Goal: Information Seeking & Learning: Learn about a topic

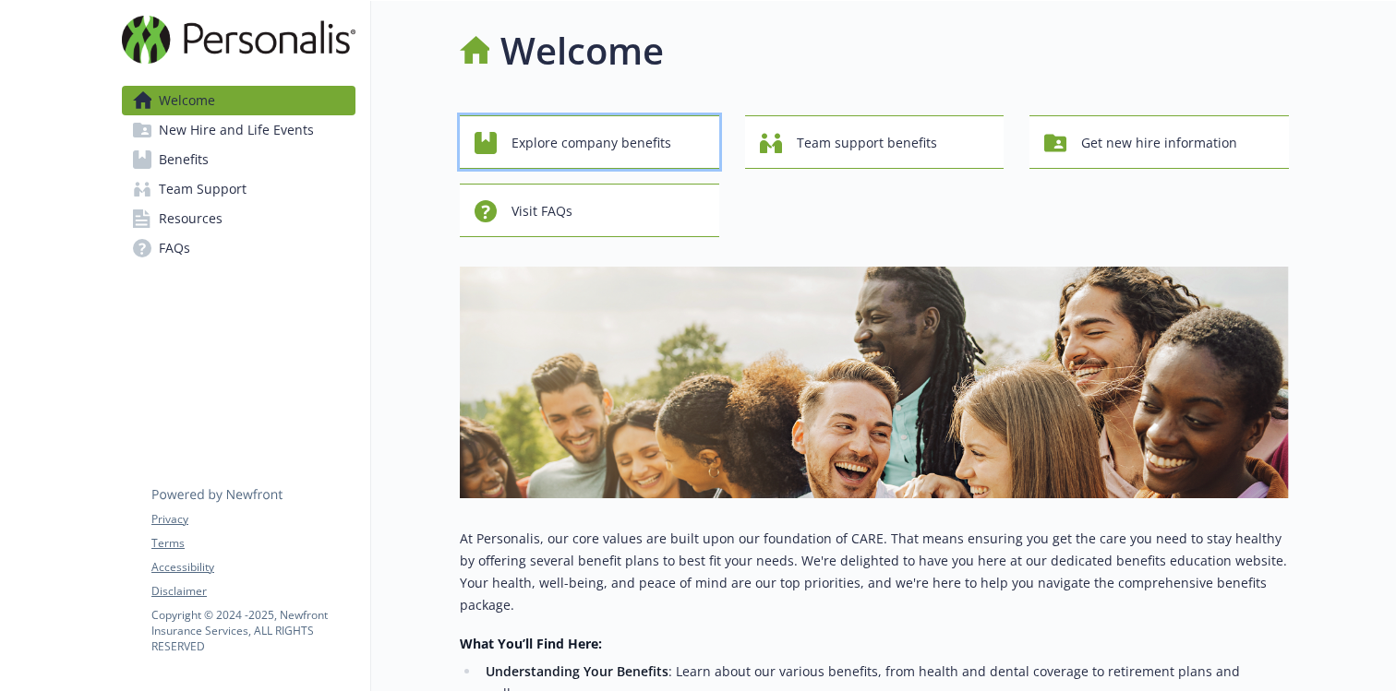
click at [608, 150] on span "Explore company benefits" at bounding box center [591, 143] width 160 height 35
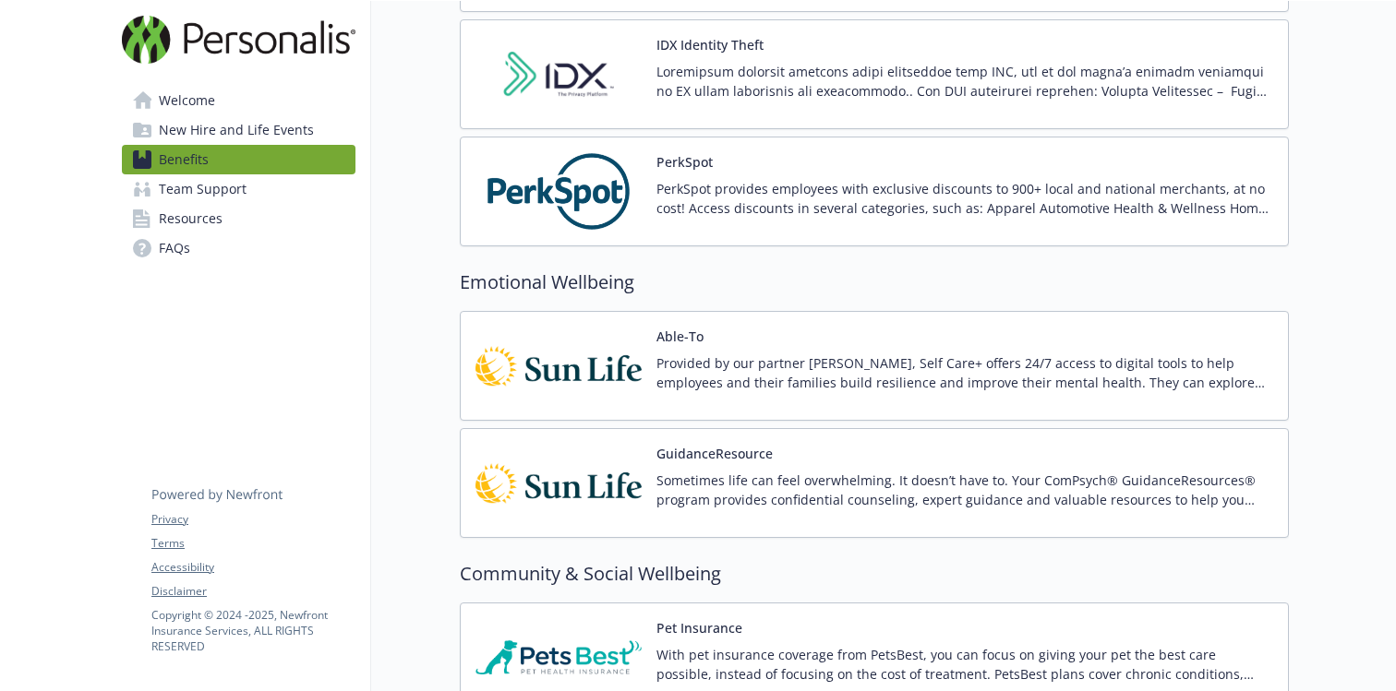
scroll to position [2635, 0]
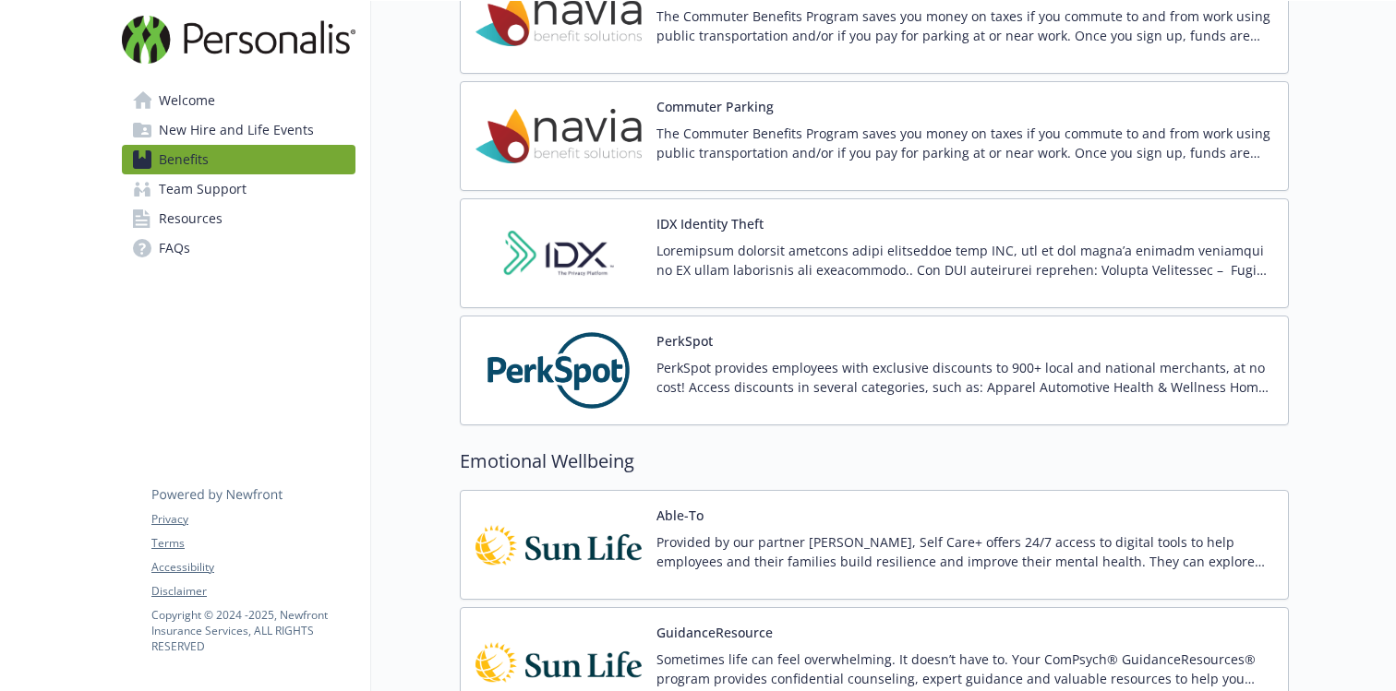
click at [713, 227] on button "IDX Identity Theft" at bounding box center [709, 223] width 107 height 19
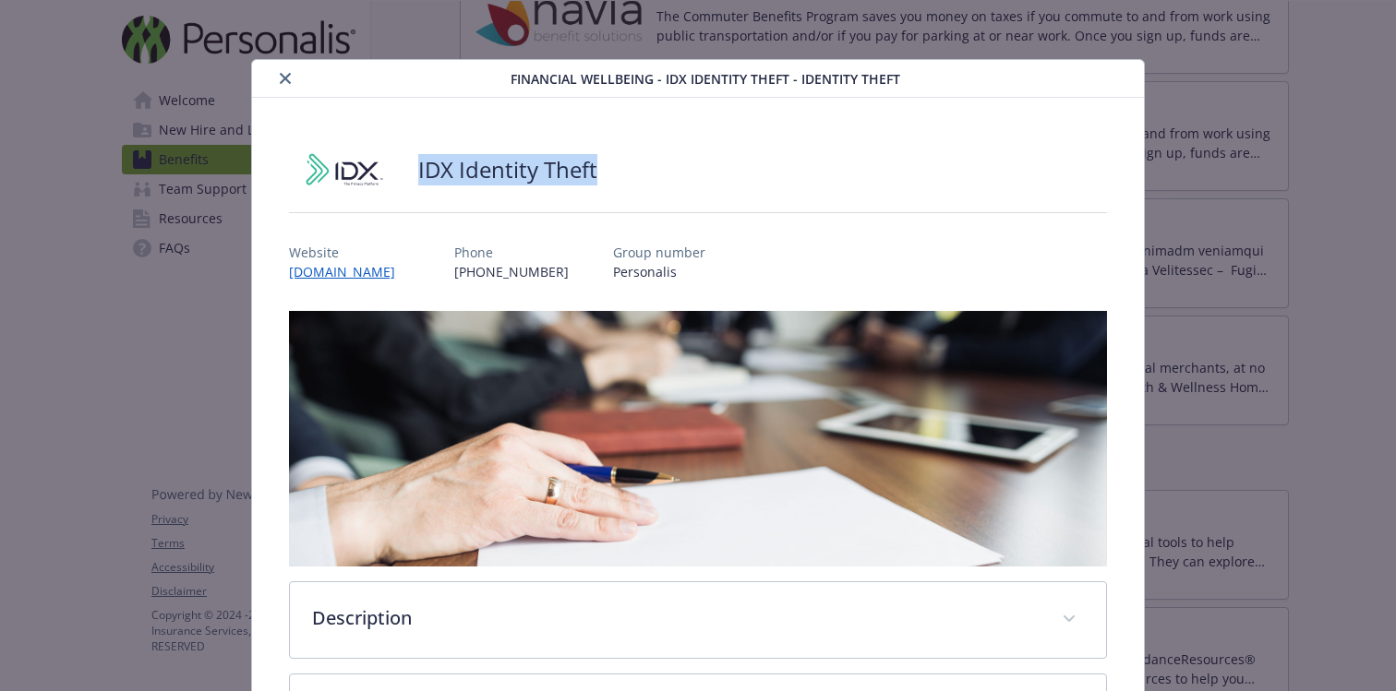
drag, startPoint x: 410, startPoint y: 163, endPoint x: 607, endPoint y: 166, distance: 197.6
click at [607, 165] on div "IDX Identity Theft" at bounding box center [698, 169] width 818 height 55
copy h2 "IDX Identity Theft"
click at [287, 73] on icon "close" at bounding box center [285, 78] width 11 height 11
